Goal: Information Seeking & Learning: Learn about a topic

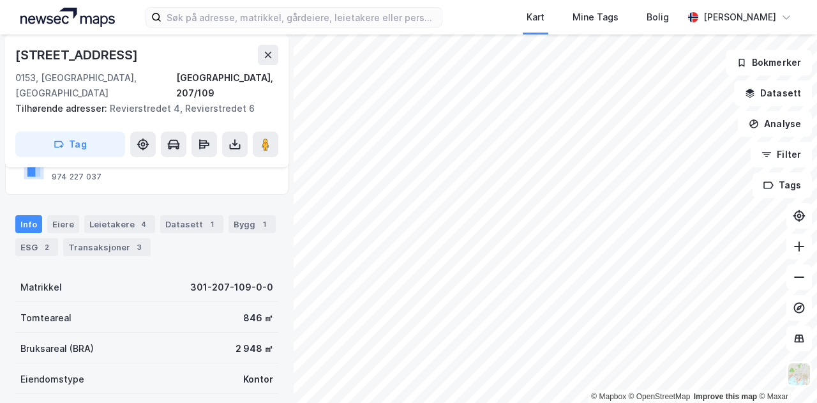
scroll to position [116, 0]
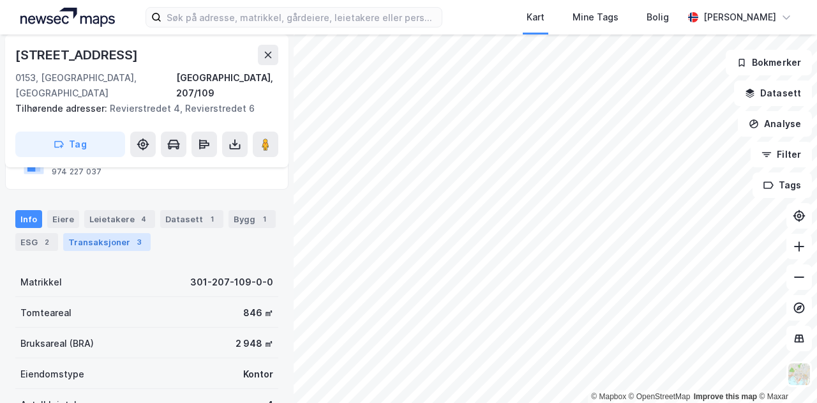
click at [109, 233] on div "Transaksjoner 3" at bounding box center [106, 242] width 87 height 18
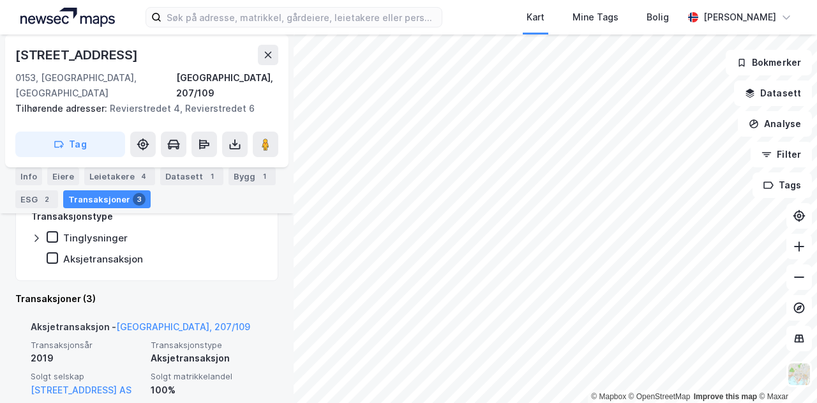
scroll to position [294, 0]
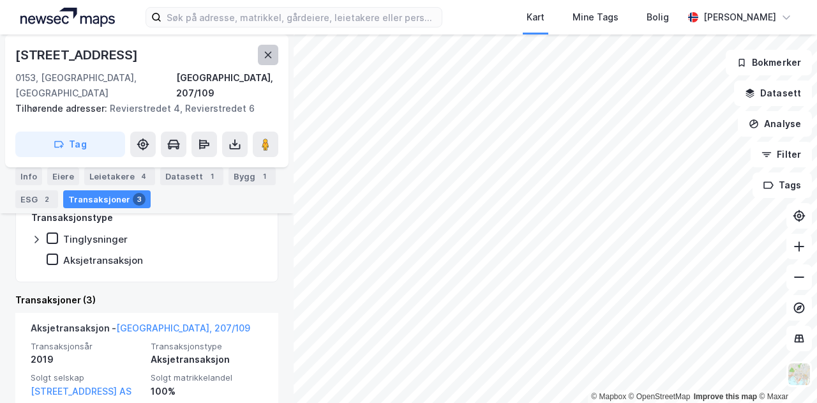
click at [270, 59] on icon at bounding box center [268, 55] width 10 height 10
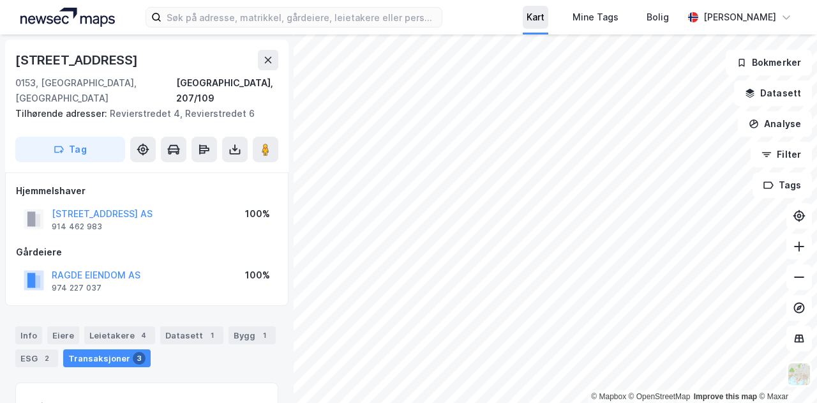
scroll to position [203, 0]
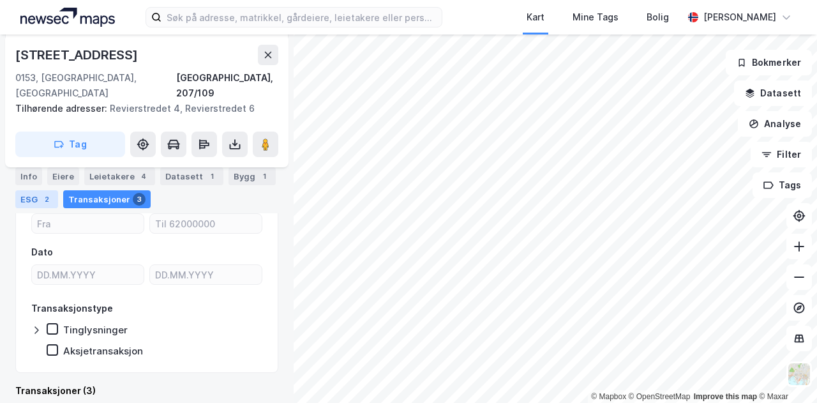
click at [38, 197] on div "ESG 2" at bounding box center [36, 199] width 43 height 18
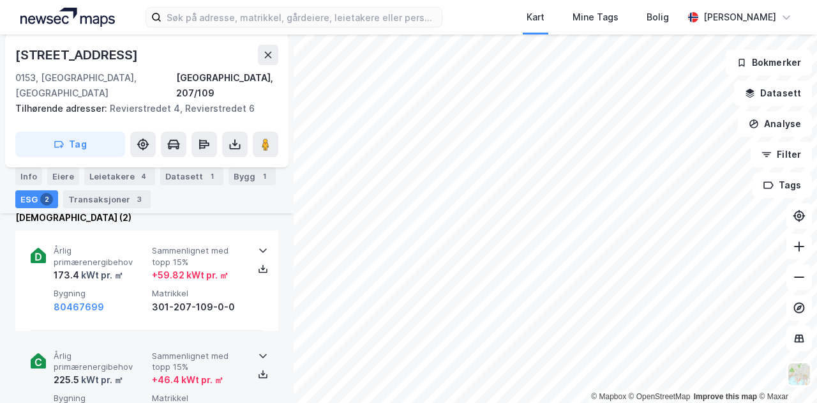
scroll to position [172, 0]
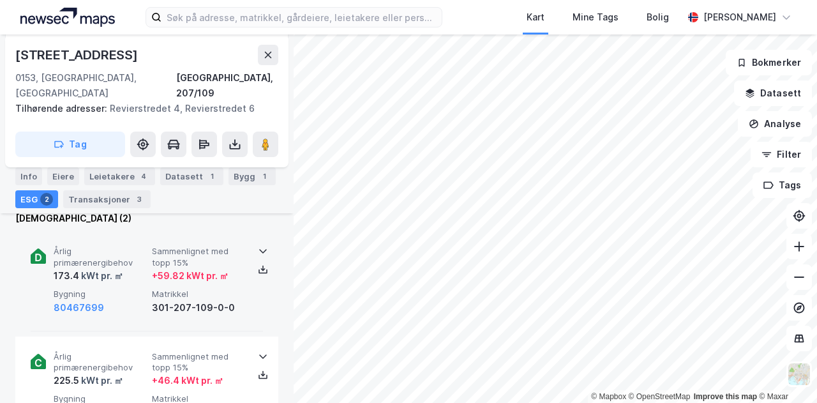
click at [229, 289] on span "Matrikkel" at bounding box center [198, 294] width 93 height 11
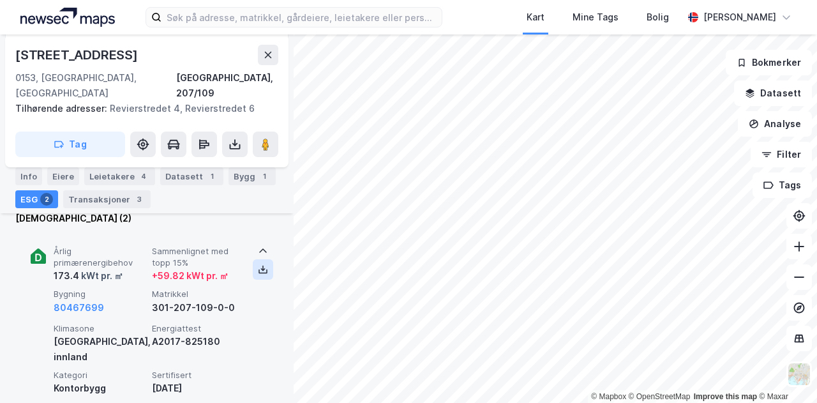
click at [259, 264] on icon at bounding box center [263, 269] width 10 height 10
